Goal: Information Seeking & Learning: Learn about a topic

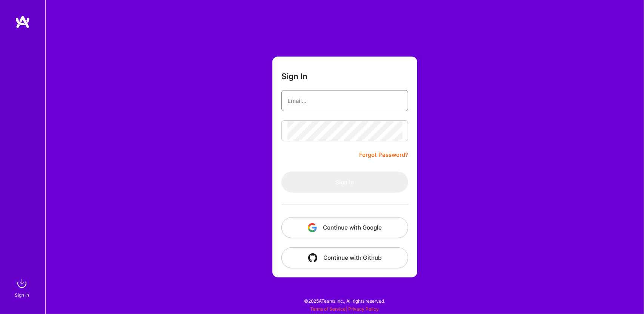
type input "[EMAIL_ADDRESS][DOMAIN_NAME]"
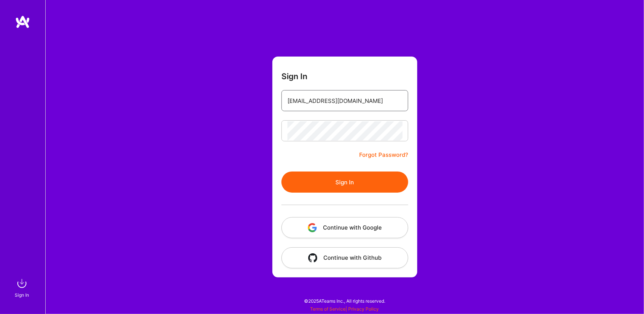
click at [353, 93] on input "[EMAIL_ADDRESS][DOMAIN_NAME]" at bounding box center [345, 100] width 115 height 19
click at [340, 176] on button "Sign In" at bounding box center [345, 182] width 127 height 21
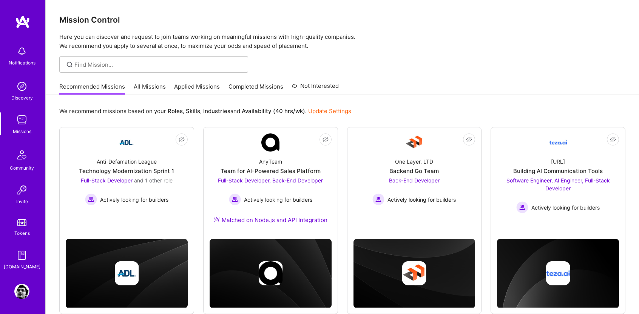
scroll to position [32, 0]
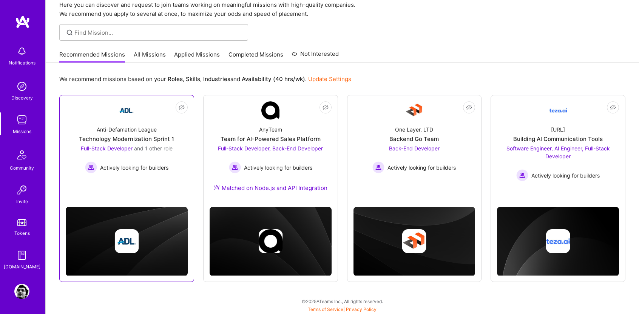
click at [144, 166] on span "Actively looking for builders" at bounding box center [134, 168] width 68 height 8
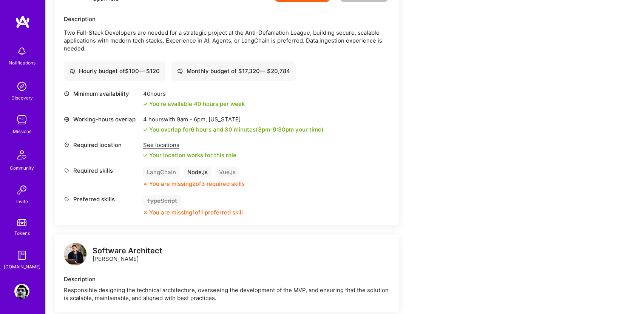
scroll to position [216, 0]
